Goal: Find specific page/section: Find specific page/section

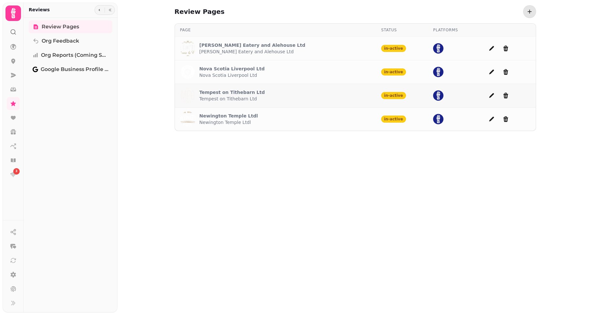
click at [286, 92] on div "Tempest on Tithebarn Ltd Tempest on Tithebarn Ltd" at bounding box center [275, 96] width 191 height 16
click at [223, 92] on p "Tempest on Tithebarn Ltd" at bounding box center [233, 92] width 66 height 6
